Goal: Task Accomplishment & Management: Use online tool/utility

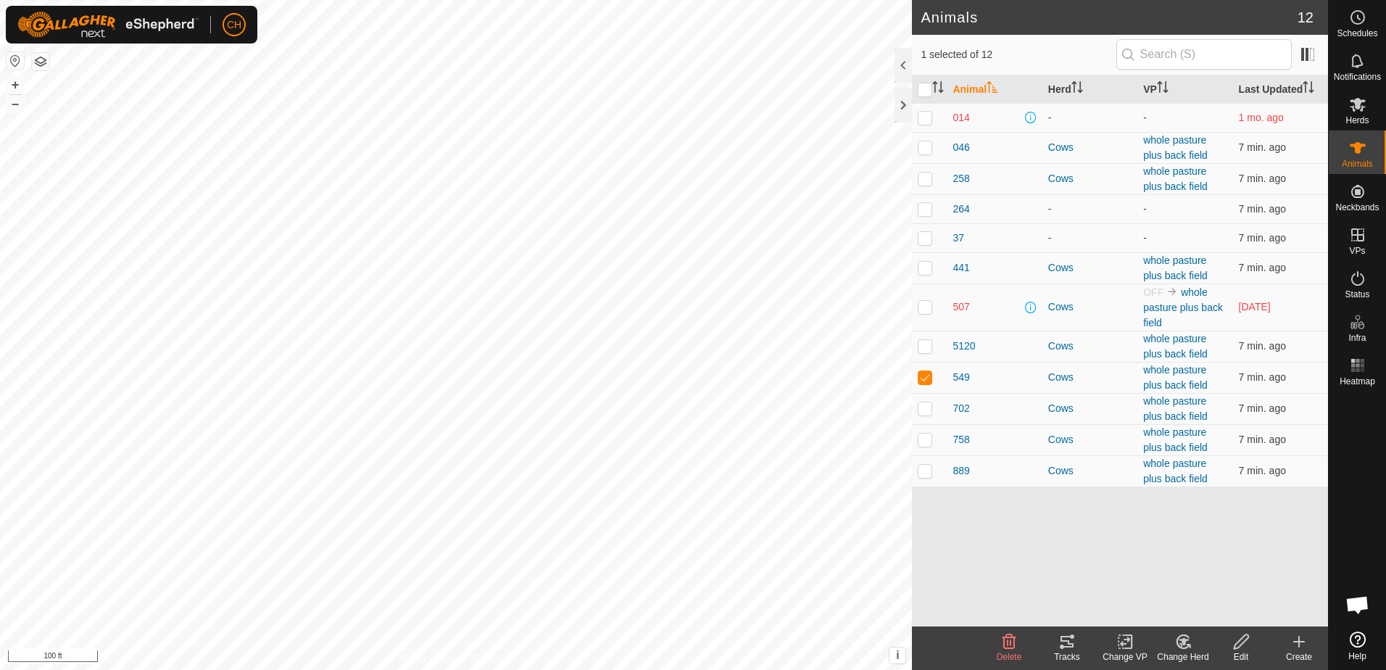
click at [1063, 646] on icon at bounding box center [1066, 642] width 13 height 12
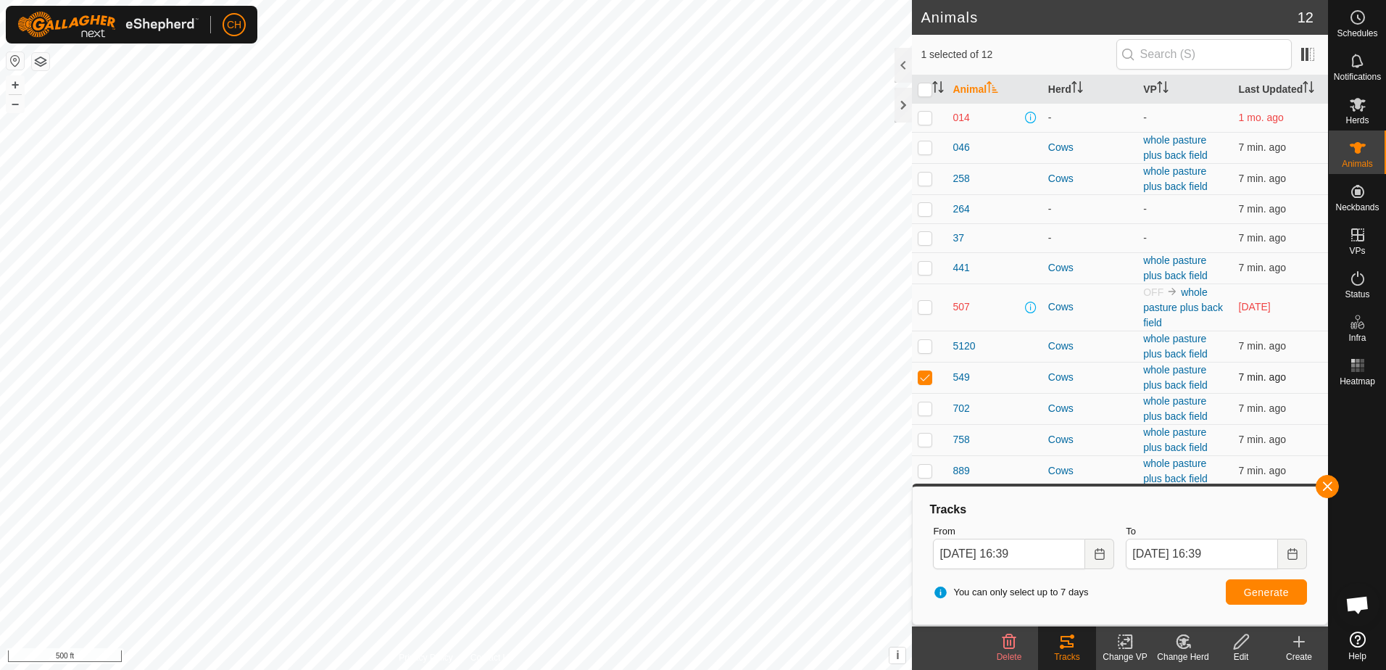
click at [925, 381] on p-checkbox at bounding box center [924, 377] width 14 height 12
checkbox input "false"
click at [924, 438] on p-checkbox at bounding box center [924, 439] width 14 height 12
checkbox input "true"
click at [1278, 590] on span "Generate" at bounding box center [1266, 592] width 45 height 12
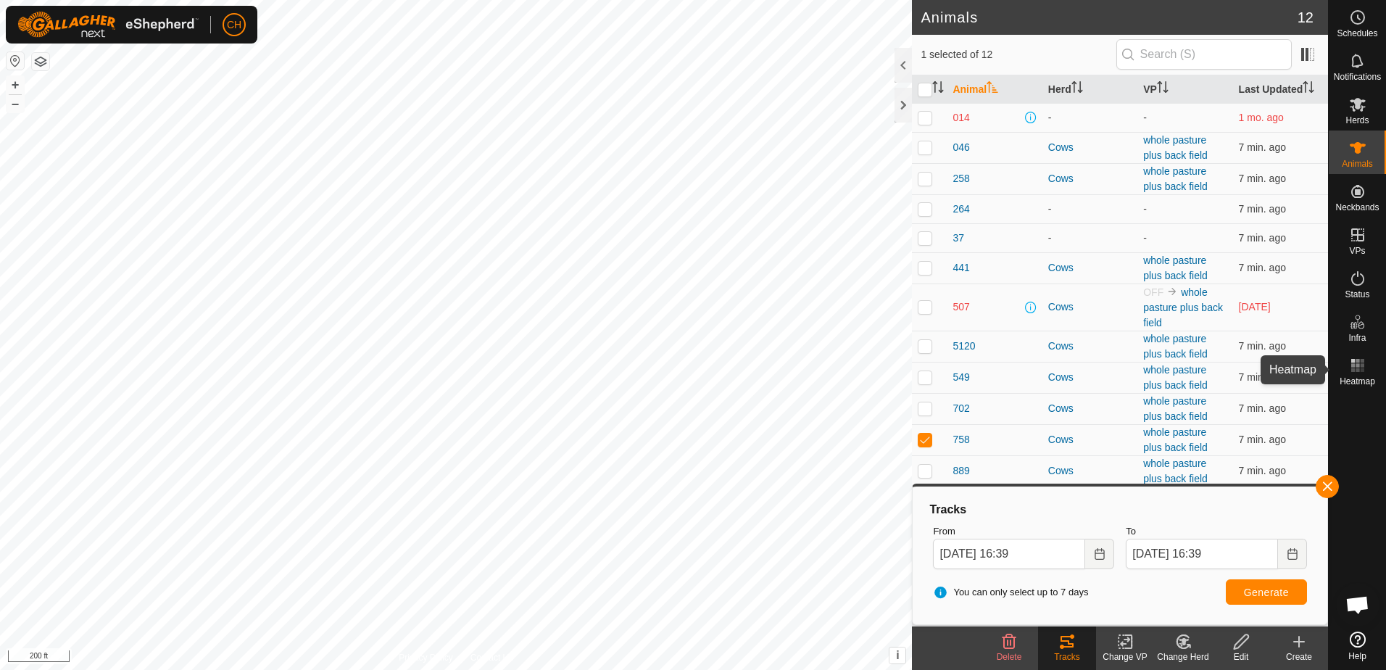
click at [1352, 369] on rect at bounding box center [1353, 370] width 4 height 4
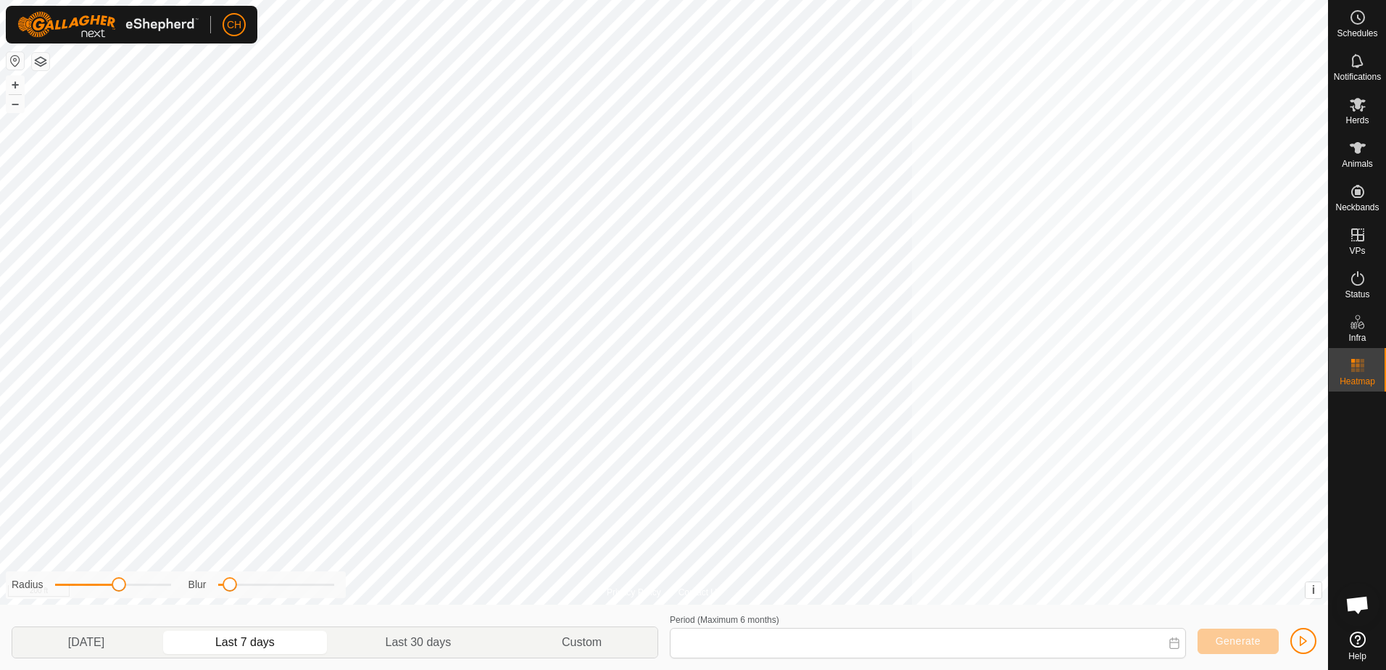
type input "[DATE] - [DATE]"
drag, startPoint x: 122, startPoint y: 588, endPoint x: 109, endPoint y: 596, distance: 15.3
click at [109, 596] on div "Radius Blur" at bounding box center [176, 584] width 340 height 27
click at [232, 592] on div "Radius Blur" at bounding box center [176, 584] width 340 height 27
